Goal: Navigation & Orientation: Find specific page/section

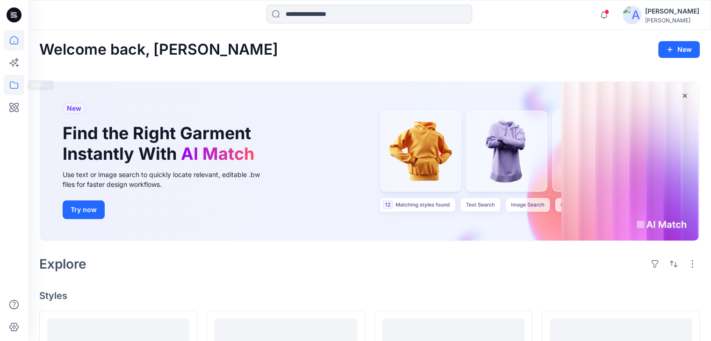
drag, startPoint x: 0, startPoint y: 0, endPoint x: 12, endPoint y: 83, distance: 83.5
click at [12, 83] on icon at bounding box center [14, 85] width 21 height 21
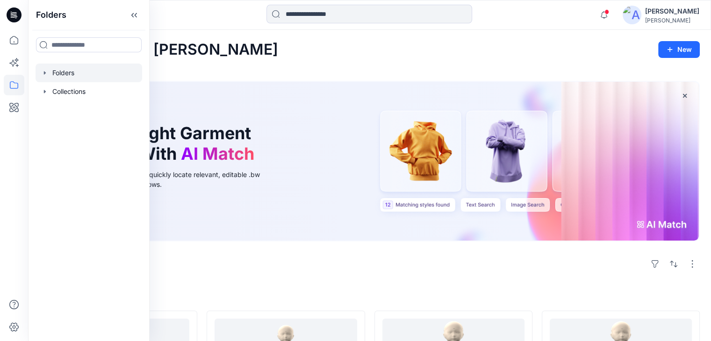
click at [67, 74] on div at bounding box center [89, 73] width 107 height 19
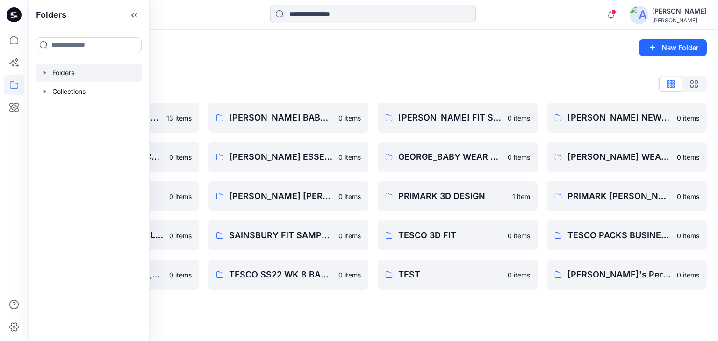
click at [218, 36] on div "Folders New Folder" at bounding box center [373, 48] width 690 height 36
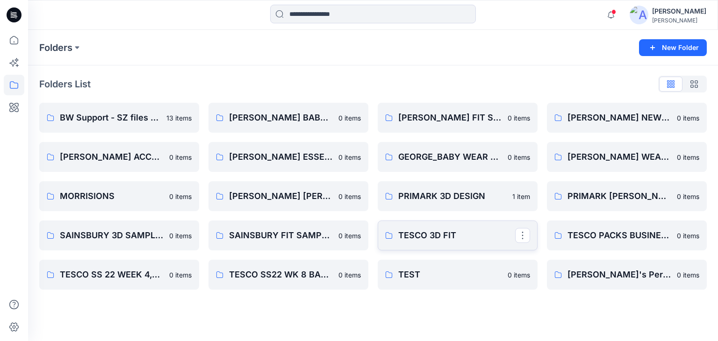
click at [446, 238] on p "TESCO 3D FIT" at bounding box center [456, 235] width 117 height 13
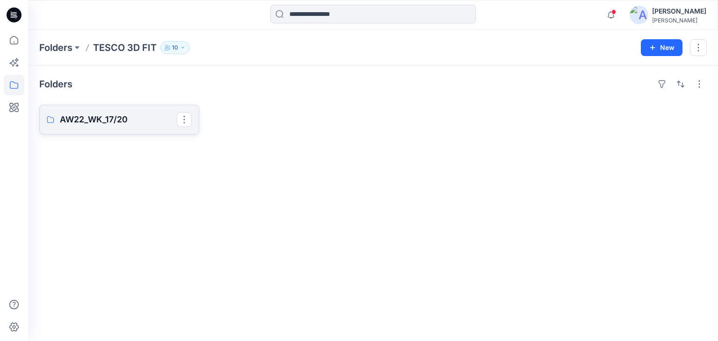
click at [112, 124] on p "AW22_WK_17/20" at bounding box center [118, 119] width 117 height 13
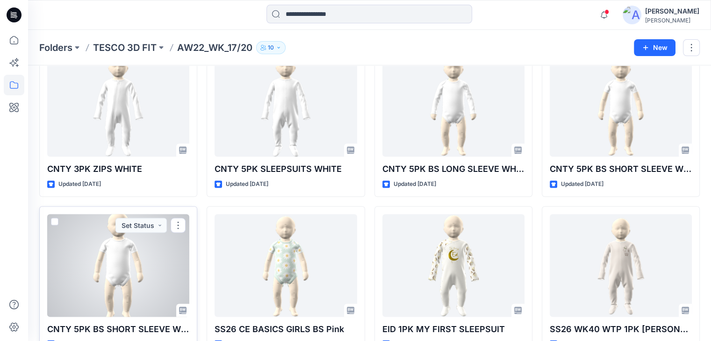
scroll to position [1612, 0]
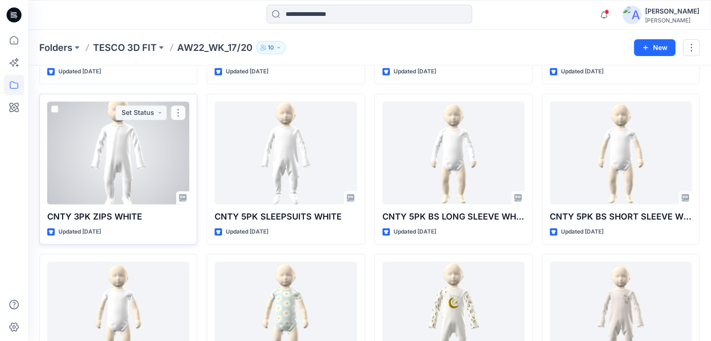
click at [133, 139] on div at bounding box center [118, 152] width 142 height 103
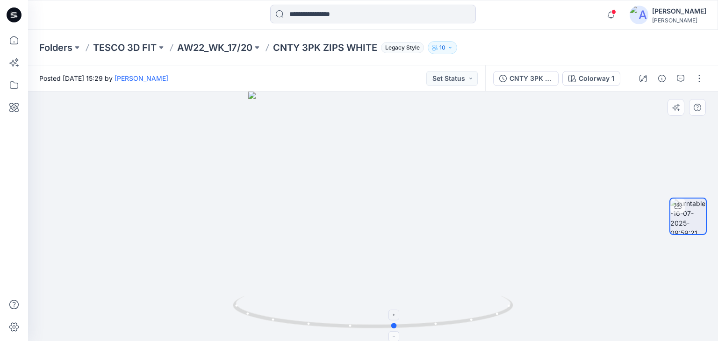
drag, startPoint x: 373, startPoint y: 324, endPoint x: 395, endPoint y: 327, distance: 22.1
click at [395, 327] on circle at bounding box center [395, 326] width 6 height 6
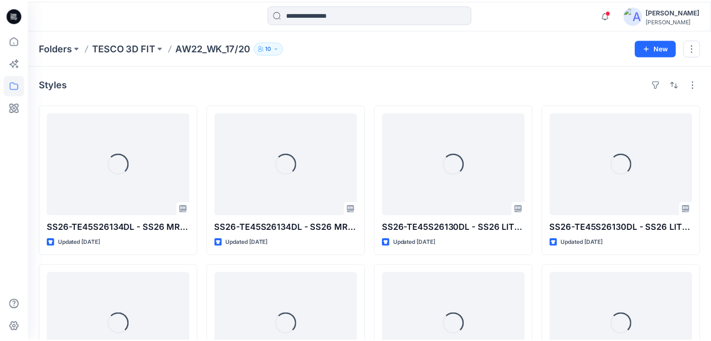
scroll to position [1612, 0]
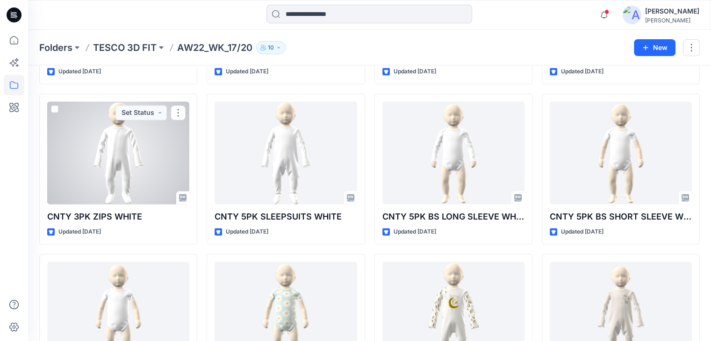
click at [163, 149] on div at bounding box center [118, 152] width 142 height 103
